Goal: Information Seeking & Learning: Learn about a topic

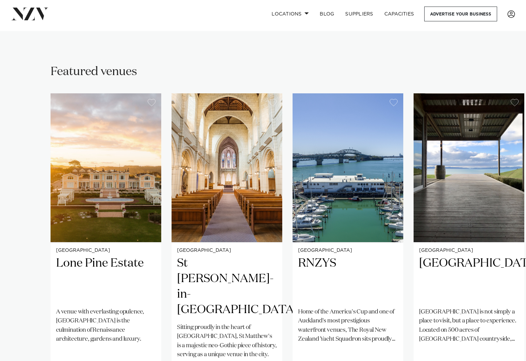
scroll to position [619, 0]
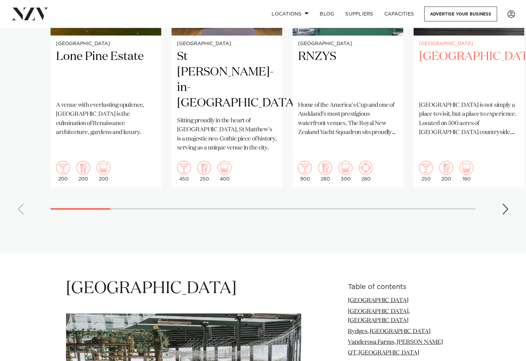
click at [440, 49] on h2 "[GEOGRAPHIC_DATA]" at bounding box center [469, 72] width 100 height 46
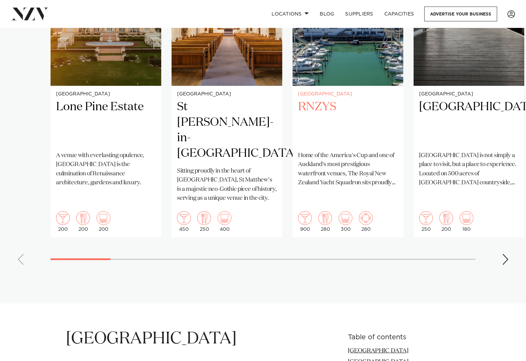
scroll to position [482, 0]
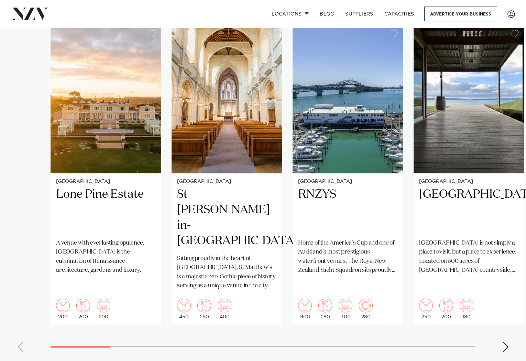
click at [505, 341] on div "Next slide" at bounding box center [505, 346] width 7 height 11
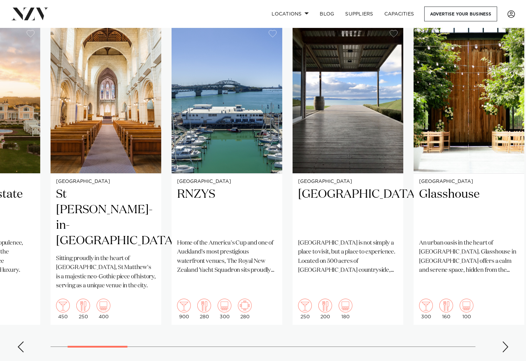
click at [505, 341] on div "Next slide" at bounding box center [505, 346] width 7 height 11
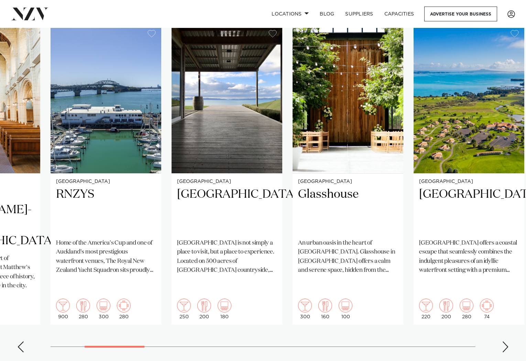
click at [505, 341] on div "Next slide" at bounding box center [505, 346] width 7 height 11
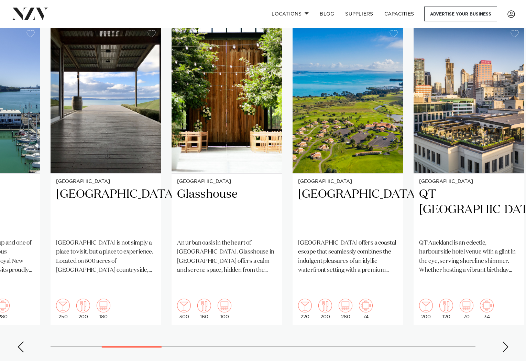
click at [505, 341] on div "Next slide" at bounding box center [505, 346] width 7 height 11
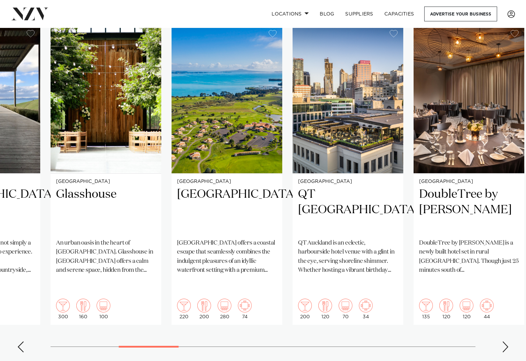
click at [505, 341] on div "Next slide" at bounding box center [505, 346] width 7 height 11
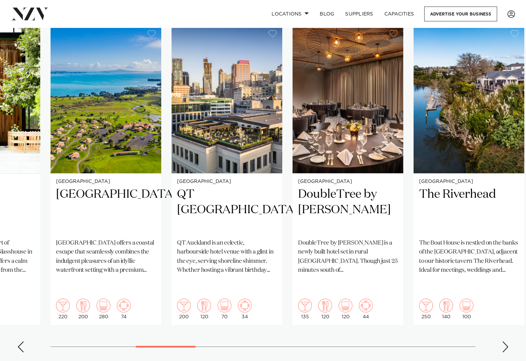
click at [505, 341] on div "Next slide" at bounding box center [505, 346] width 7 height 11
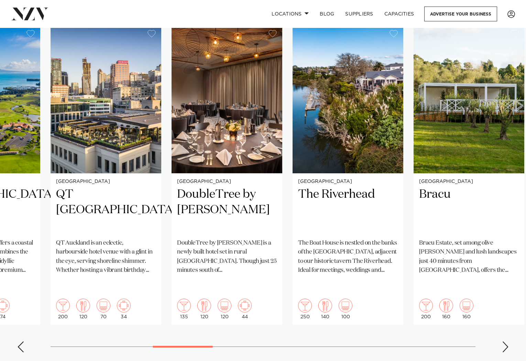
click at [505, 341] on div "Next slide" at bounding box center [505, 346] width 7 height 11
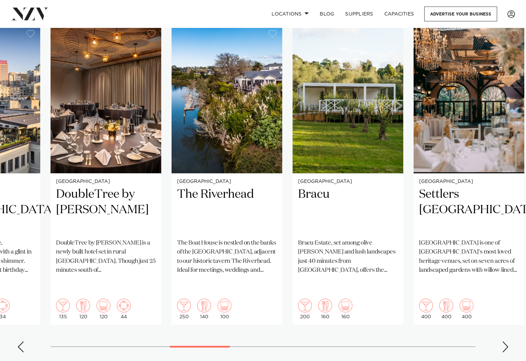
click at [505, 341] on div "Next slide" at bounding box center [505, 346] width 7 height 11
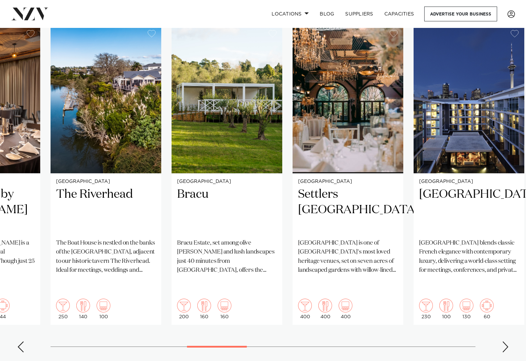
click at [504, 341] on div "Next slide" at bounding box center [505, 346] width 7 height 11
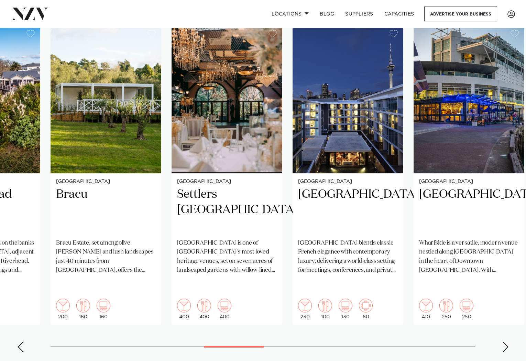
click at [504, 341] on div "Next slide" at bounding box center [505, 346] width 7 height 11
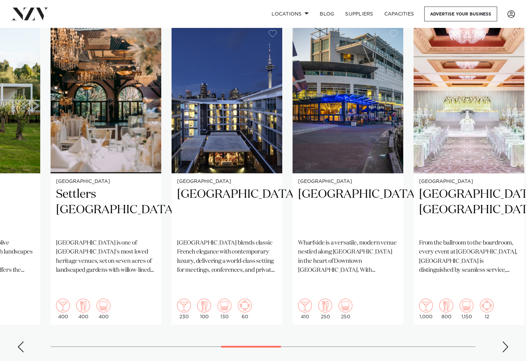
click at [504, 341] on div "Next slide" at bounding box center [505, 346] width 7 height 11
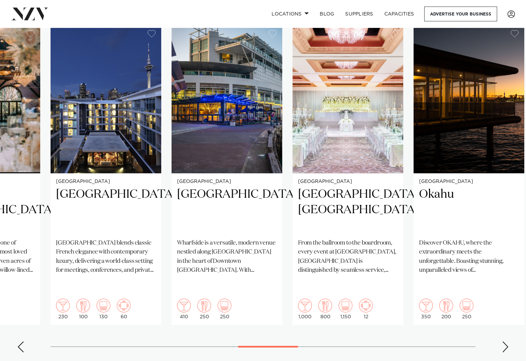
click at [504, 341] on div "Next slide" at bounding box center [505, 346] width 7 height 11
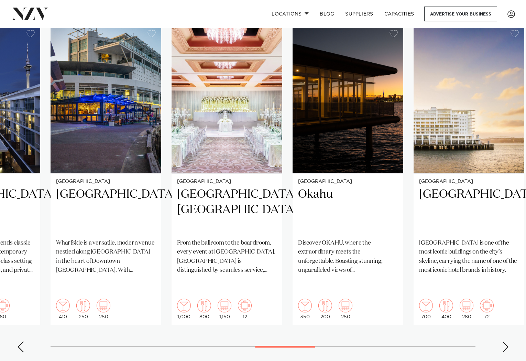
click at [504, 341] on div "Next slide" at bounding box center [505, 346] width 7 height 11
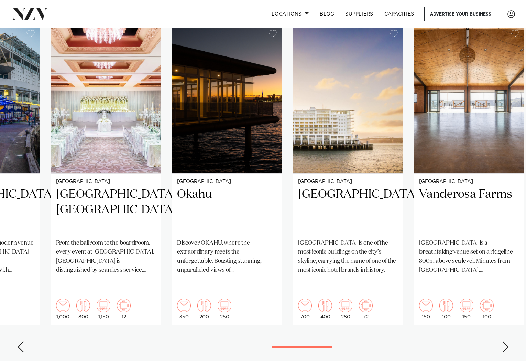
click at [504, 341] on div "Next slide" at bounding box center [505, 346] width 7 height 11
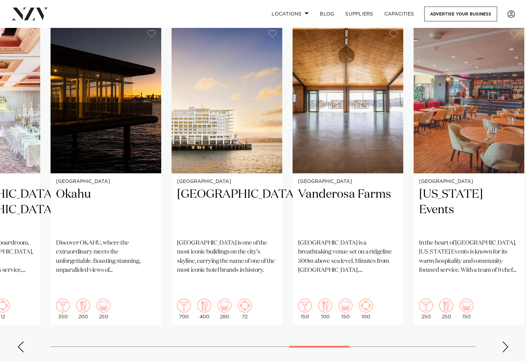
click at [504, 341] on div "Next slide" at bounding box center [505, 346] width 7 height 11
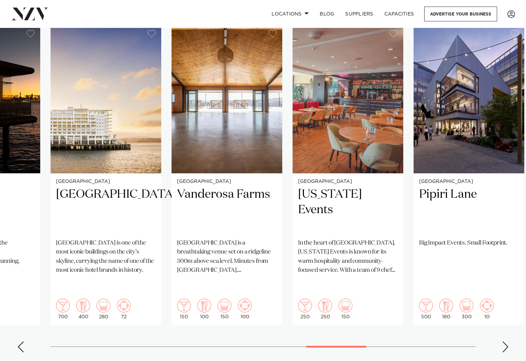
click at [504, 341] on div "Next slide" at bounding box center [505, 346] width 7 height 11
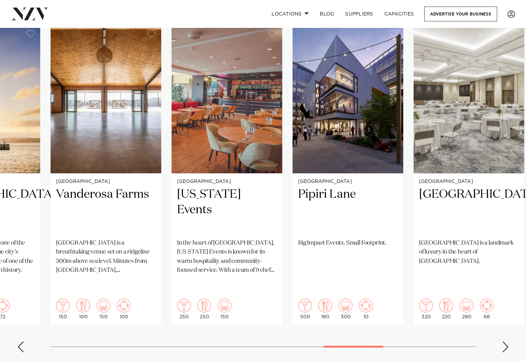
click at [504, 341] on div "Next slide" at bounding box center [505, 346] width 7 height 11
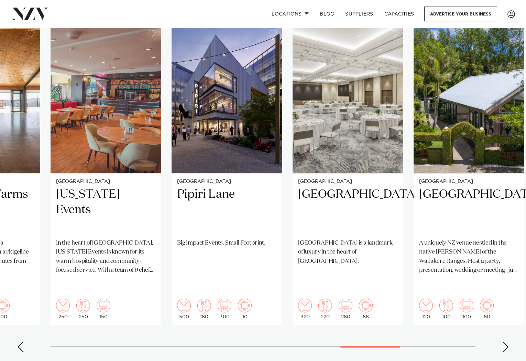
click at [504, 341] on div "Next slide" at bounding box center [505, 346] width 7 height 11
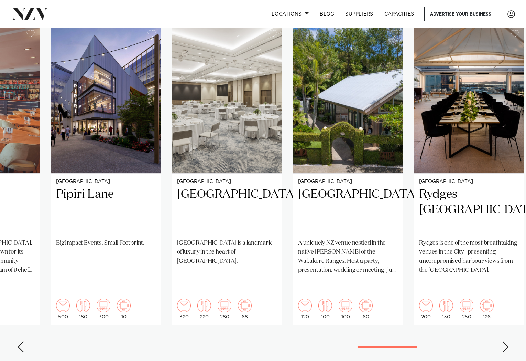
click at [504, 341] on div "Next slide" at bounding box center [505, 346] width 7 height 11
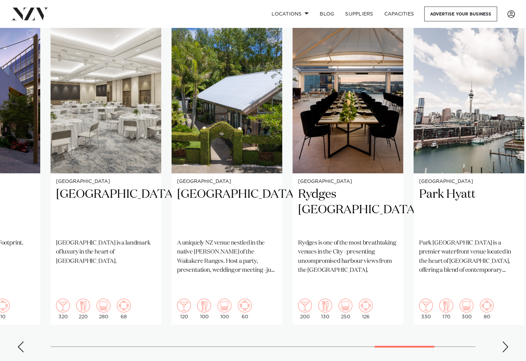
click at [504, 341] on div "Next slide" at bounding box center [505, 346] width 7 height 11
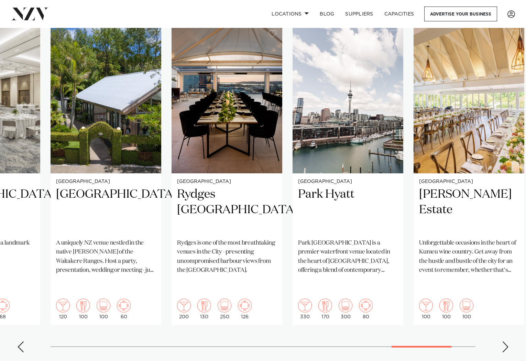
click at [504, 341] on div "Next slide" at bounding box center [505, 346] width 7 height 11
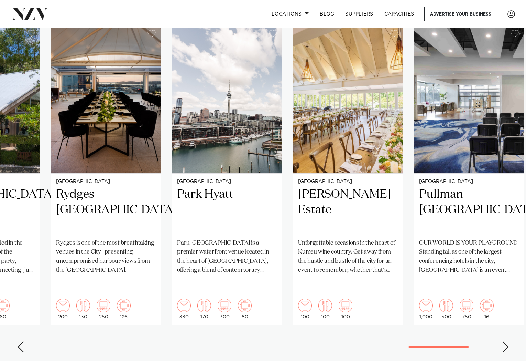
click at [504, 341] on div "Next slide" at bounding box center [505, 346] width 7 height 11
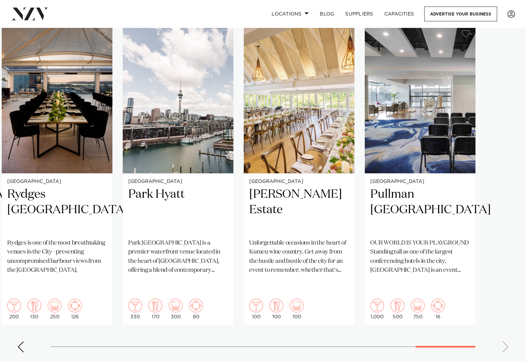
click at [504, 316] on swiper-container "[GEOGRAPHIC_DATA] [GEOGRAPHIC_DATA] A venue with everlasting opulence, [GEOGRAP…" at bounding box center [263, 190] width 526 height 333
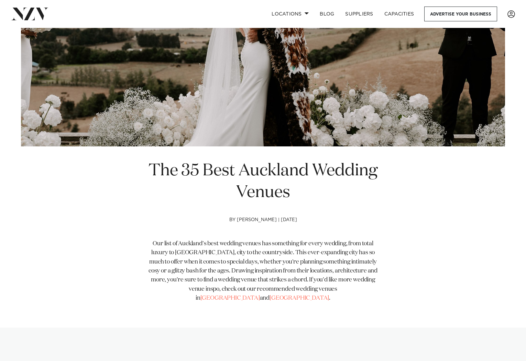
scroll to position [0, 0]
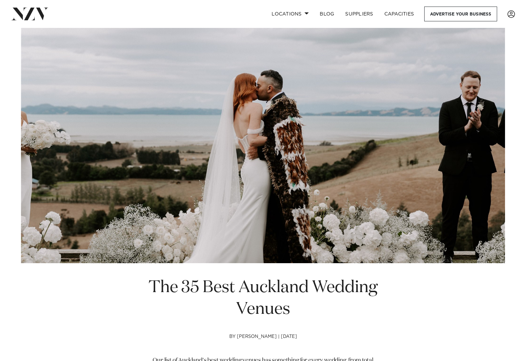
click at [19, 18] on img at bounding box center [29, 14] width 37 height 12
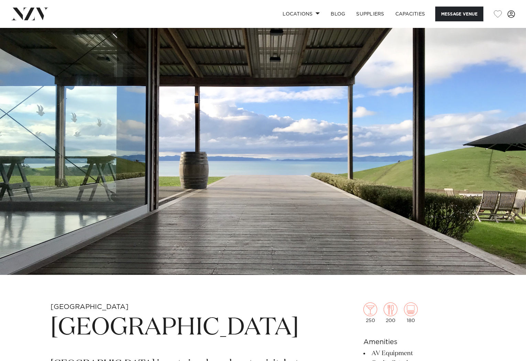
click at [232, 178] on img at bounding box center [263, 151] width 526 height 247
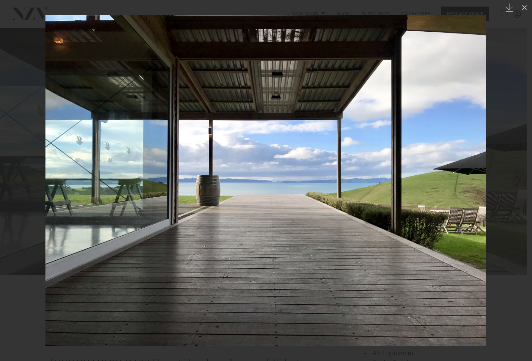
click at [469, 168] on img at bounding box center [265, 180] width 440 height 330
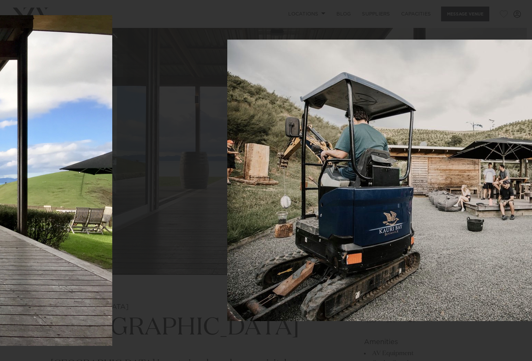
drag, startPoint x: 474, startPoint y: 168, endPoint x: 115, endPoint y: 167, distance: 359.2
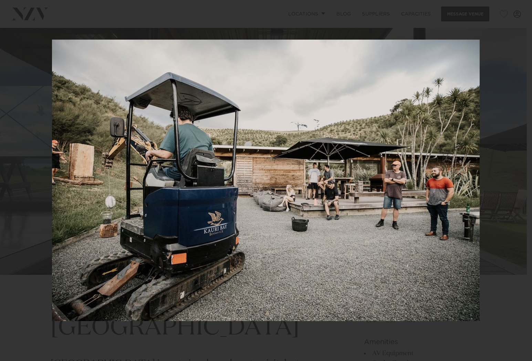
click at [509, 181] on div at bounding box center [266, 180] width 532 height 361
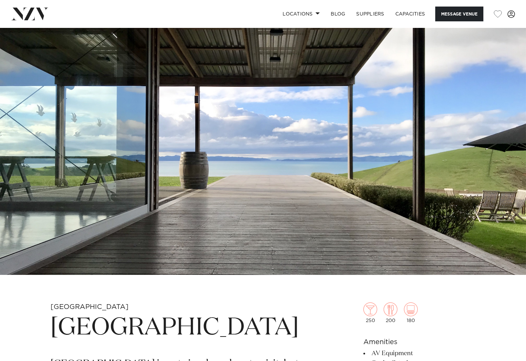
click at [442, 170] on img at bounding box center [263, 151] width 526 height 247
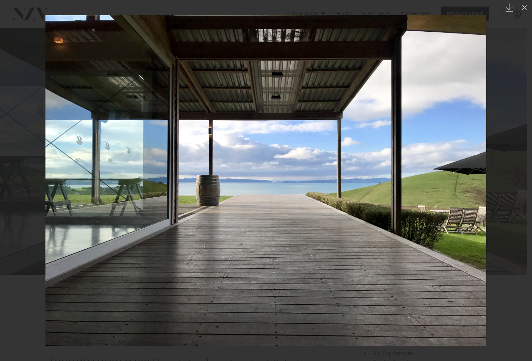
drag, startPoint x: 475, startPoint y: 169, endPoint x: 71, endPoint y: 166, distance: 403.9
click at [77, 167] on img at bounding box center [265, 180] width 440 height 330
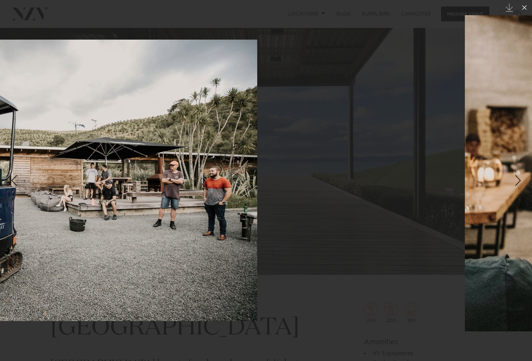
drag, startPoint x: 379, startPoint y: 159, endPoint x: 100, endPoint y: 173, distance: 279.4
click at [118, 171] on img at bounding box center [43, 180] width 427 height 281
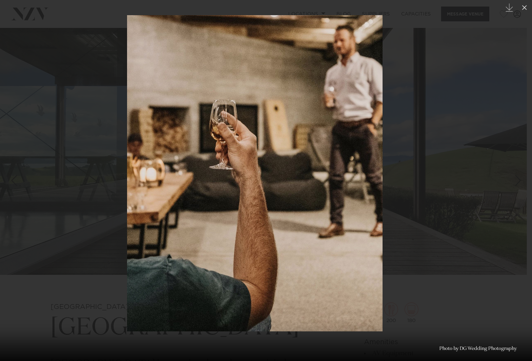
drag, startPoint x: 326, startPoint y: 163, endPoint x: 118, endPoint y: 173, distance: 208.4
click at [132, 171] on img at bounding box center [254, 173] width 255 height 316
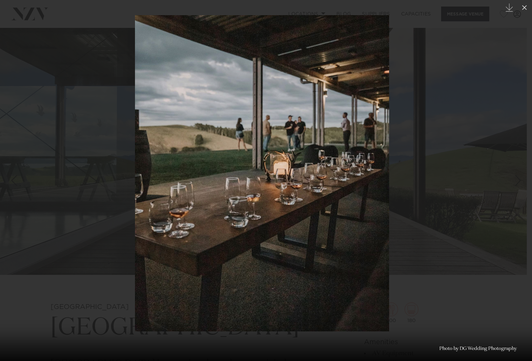
drag, startPoint x: 383, startPoint y: 155, endPoint x: 133, endPoint y: 167, distance: 250.0
click at [147, 165] on img at bounding box center [262, 173] width 254 height 316
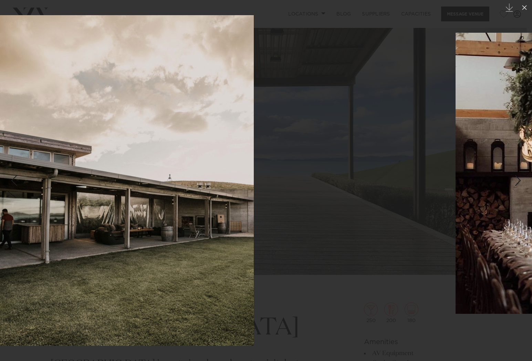
drag, startPoint x: 373, startPoint y: 161, endPoint x: 92, endPoint y: 174, distance: 282.0
click at [82, 175] on img at bounding box center [120, 180] width 267 height 330
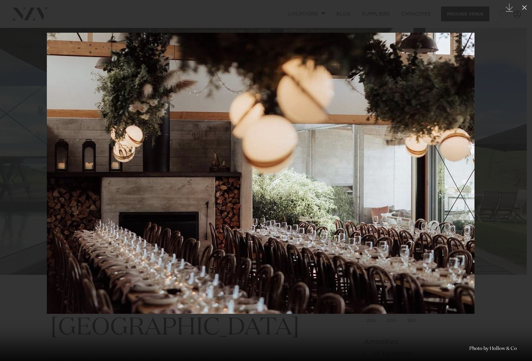
drag, startPoint x: 424, startPoint y: 160, endPoint x: 162, endPoint y: 179, distance: 262.1
click at [167, 178] on img at bounding box center [260, 173] width 427 height 281
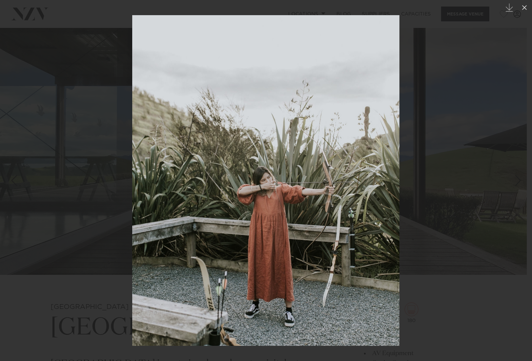
drag, startPoint x: 142, startPoint y: 182, endPoint x: 76, endPoint y: 187, distance: 66.3
click at [132, 187] on img at bounding box center [265, 180] width 267 height 330
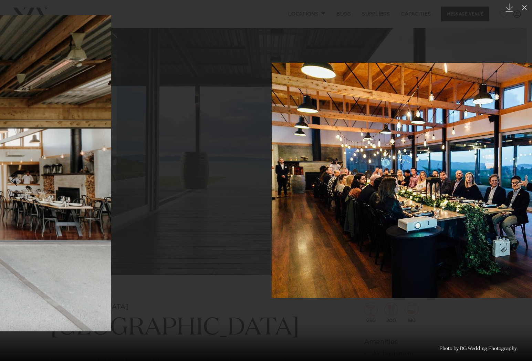
drag, startPoint x: 66, startPoint y: 186, endPoint x: 25, endPoint y: 189, distance: 41.4
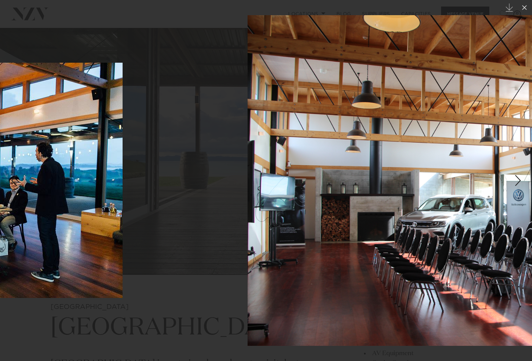
drag, startPoint x: 87, startPoint y: 178, endPoint x: 33, endPoint y: 181, distance: 54.4
click at [2, 182] on div "22 / 30 Created with Sketch. Photo by DG Wedding Photography" at bounding box center [266, 180] width 532 height 361
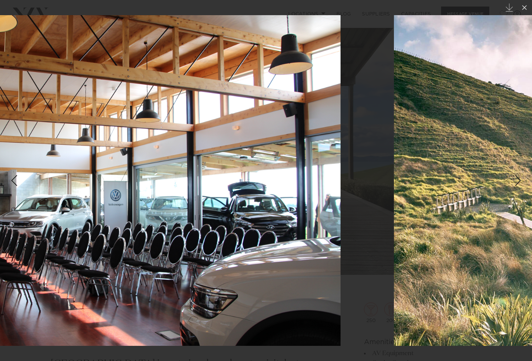
drag, startPoint x: 447, startPoint y: 163, endPoint x: 216, endPoint y: 198, distance: 233.5
click at [191, 196] on img at bounding box center [92, 180] width 495 height 330
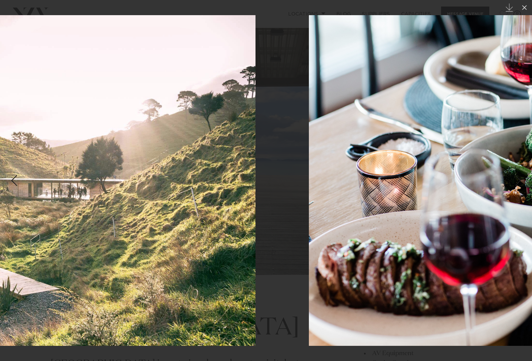
drag, startPoint x: 436, startPoint y: 173, endPoint x: 173, endPoint y: 201, distance: 264.9
click at [173, 201] on img at bounding box center [7, 180] width 495 height 330
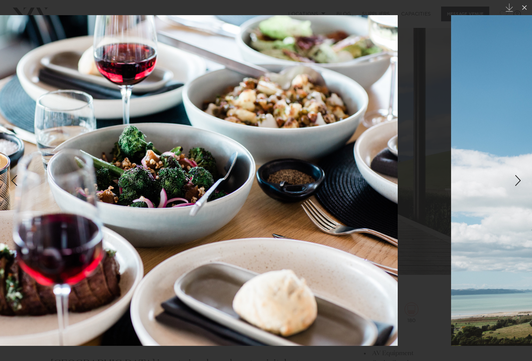
drag, startPoint x: 414, startPoint y: 171, endPoint x: 128, endPoint y: 189, distance: 286.8
click at [129, 189] on img at bounding box center [149, 180] width 495 height 330
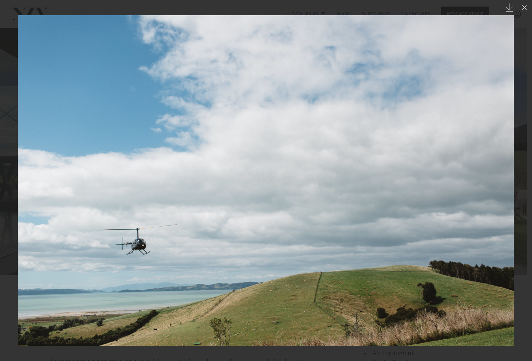
drag, startPoint x: 420, startPoint y: 164, endPoint x: 111, endPoint y: 191, distance: 310.4
click at [111, 191] on img at bounding box center [265, 180] width 495 height 330
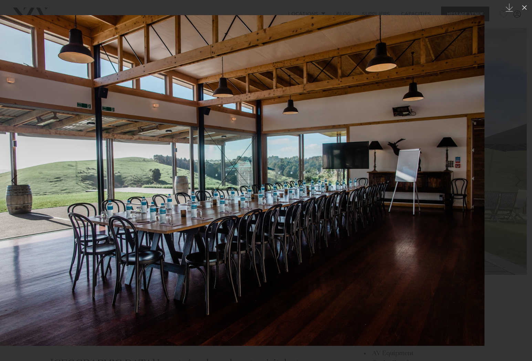
drag, startPoint x: 431, startPoint y: 158, endPoint x: 148, endPoint y: 175, distance: 283.6
click at [149, 175] on img at bounding box center [236, 180] width 495 height 330
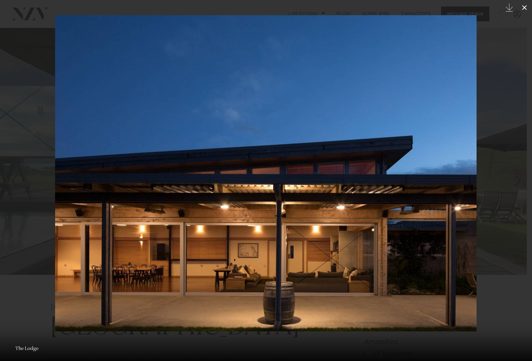
click at [525, 7] on icon at bounding box center [524, 7] width 5 height 5
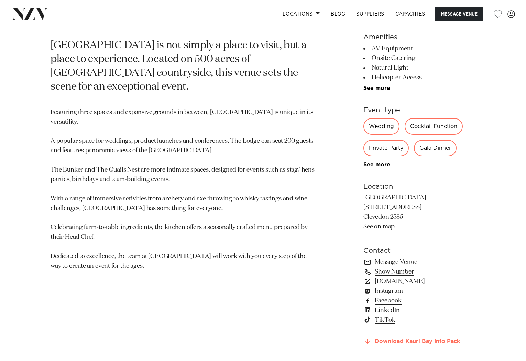
scroll to position [344, 0]
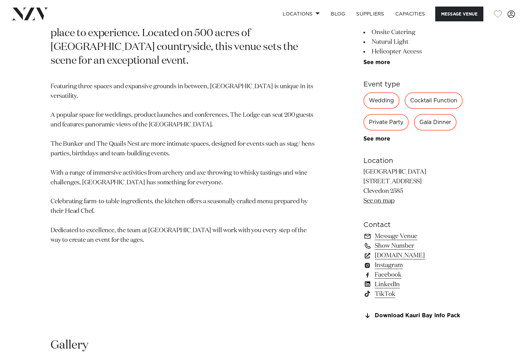
click at [406, 254] on link "kauribay.co.nz" at bounding box center [420, 255] width 112 height 10
click at [425, 313] on link "Download Kauri Bay Info Pack" at bounding box center [420, 315] width 112 height 6
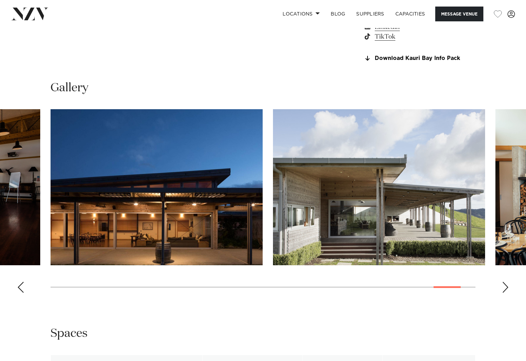
scroll to position [688, 0]
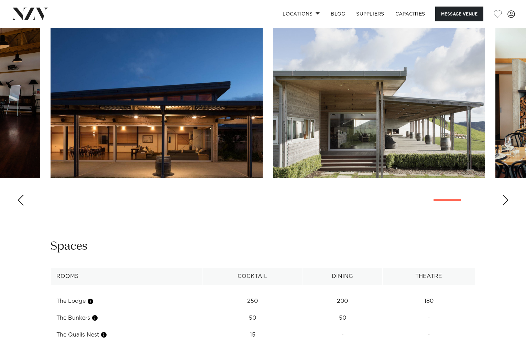
click at [502, 200] on div "Next slide" at bounding box center [505, 199] width 7 height 11
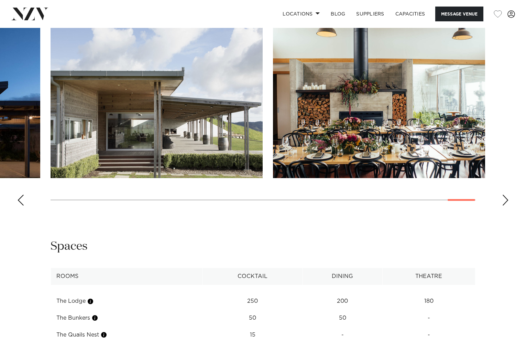
click at [502, 200] on div "Next slide" at bounding box center [505, 199] width 7 height 11
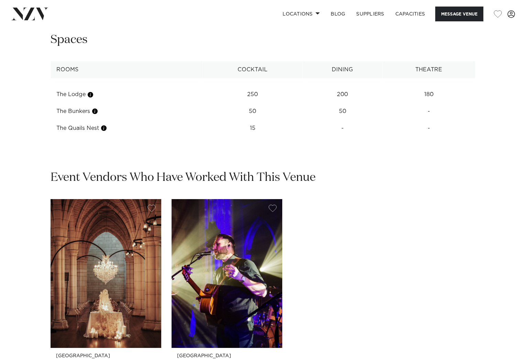
scroll to position [757, 0]
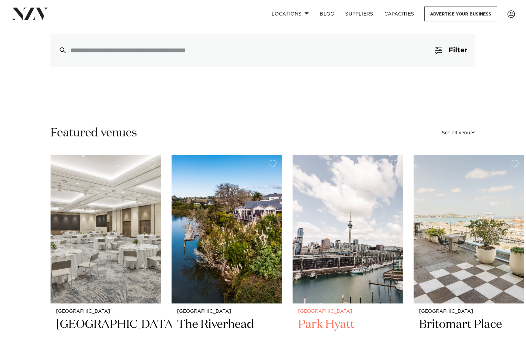
scroll to position [241, 0]
